Goal: Navigation & Orientation: Find specific page/section

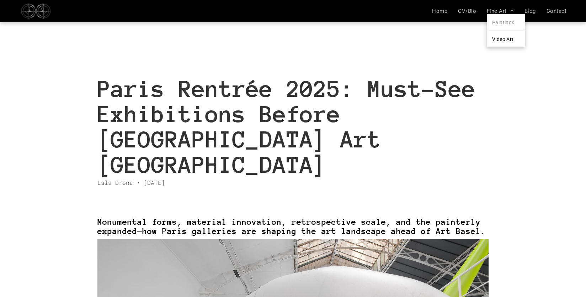
click at [505, 21] on span "Paintings" at bounding box center [503, 23] width 22 height 6
